Goal: Ask a question

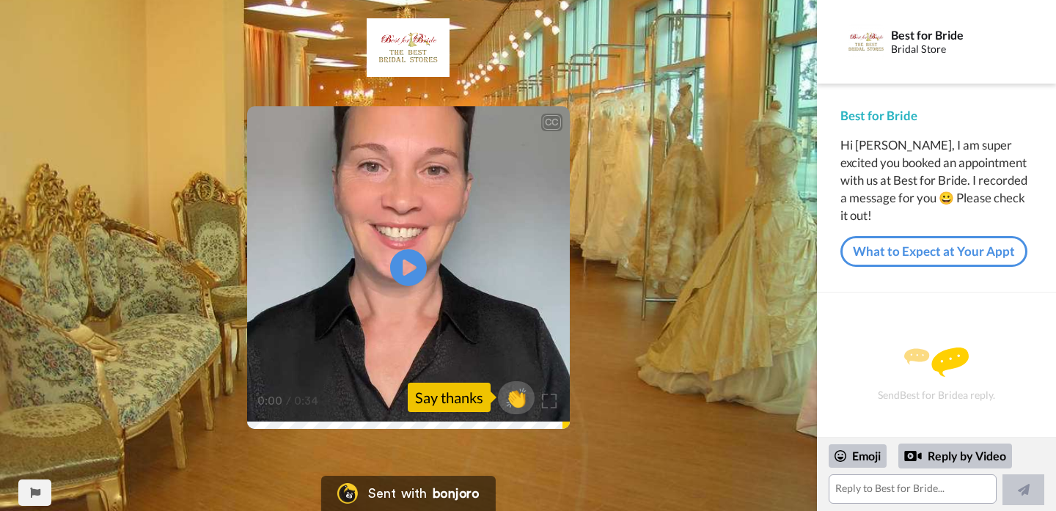
click at [337, 330] on video at bounding box center [408, 267] width 323 height 323
click at [841, 486] on textarea at bounding box center [913, 489] width 169 height 29
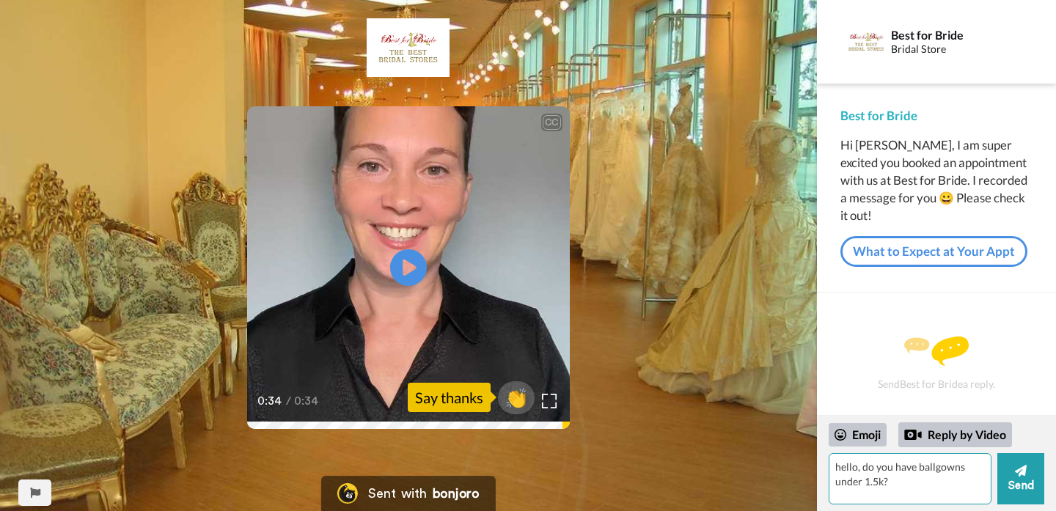
type textarea "hello, do you have ballgowns under 1.5k?"
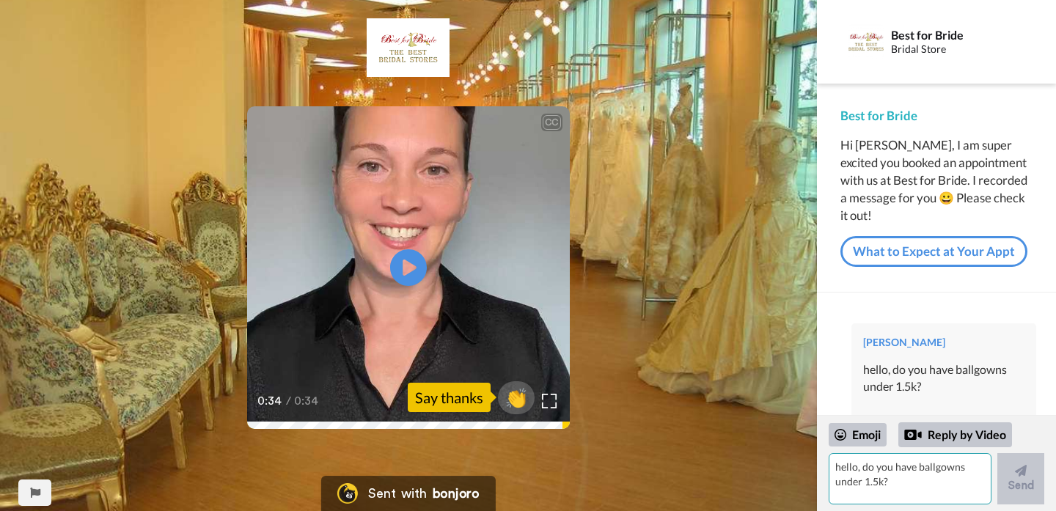
click at [887, 486] on textarea "hello, do you have ballgowns under 1.5k?" at bounding box center [910, 478] width 163 height 51
type textarea "a"
type textarea "lots of options?"
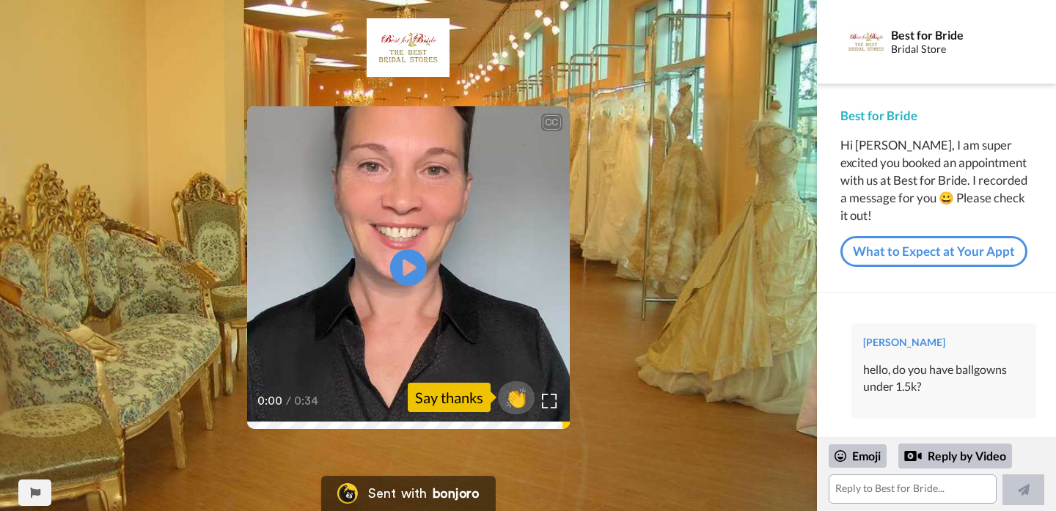
scroll to position [164, 0]
